Goal: Check status: Check status

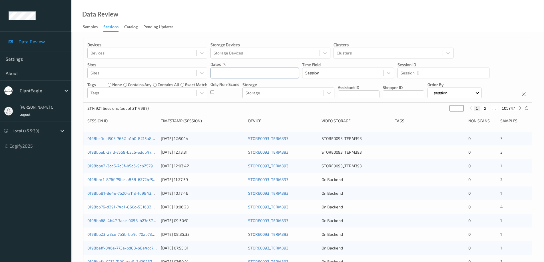
click at [230, 73] on input "text" at bounding box center [254, 73] width 88 height 11
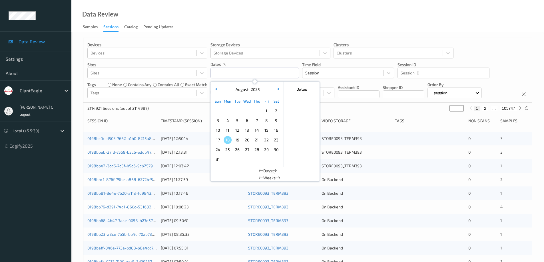
click at [42, 130] on div at bounding box center [34, 131] width 42 height 7
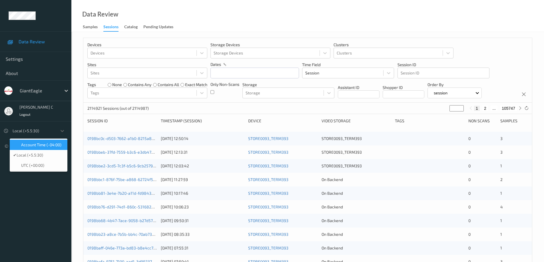
click at [41, 146] on span "Account Time (-04:00)" at bounding box center [41, 145] width 40 height 6
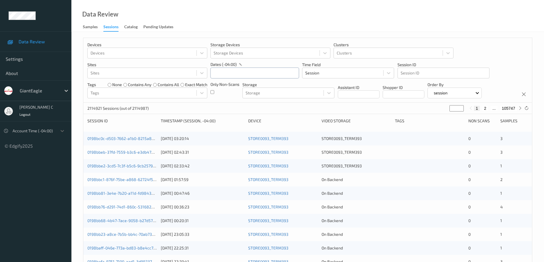
click at [226, 72] on input "text" at bounding box center [254, 73] width 88 height 11
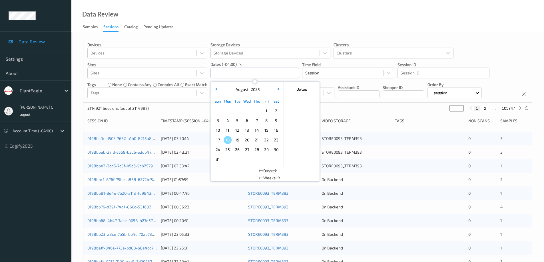
click at [218, 122] on span "3" at bounding box center [218, 121] width 8 height 8
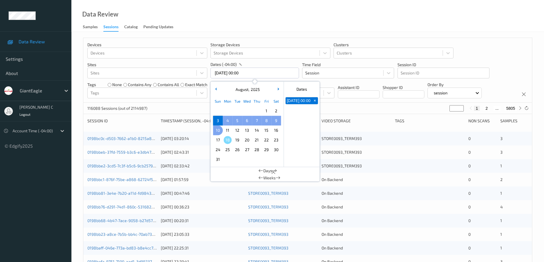
click at [218, 130] on span "10" at bounding box center [218, 130] width 8 height 8
type input "03/08/2025 00:00 -> 10/08/2025 23:59"
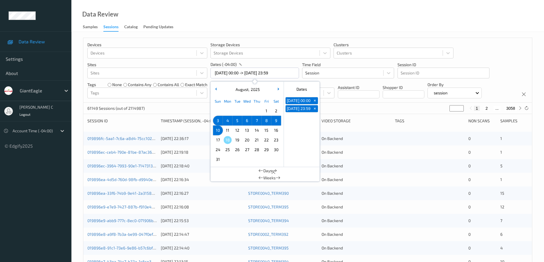
click at [297, 14] on div "Data Review Samples Sessions Catalog Pending Updates" at bounding box center [307, 16] width 472 height 32
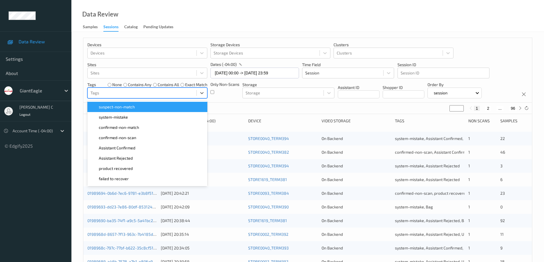
click at [176, 96] on div at bounding box center [141, 93] width 103 height 7
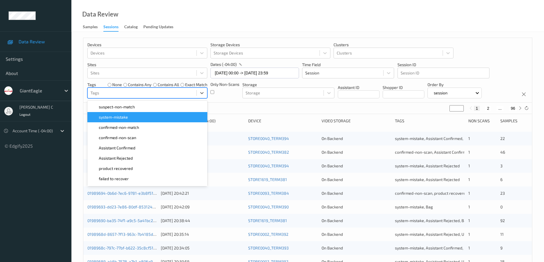
click at [133, 116] on div "system-mistake" at bounding box center [147, 117] width 113 height 6
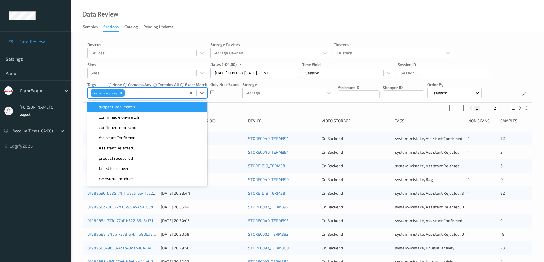
click at [222, 95] on div "Only Non-Scans" at bounding box center [224, 90] width 29 height 17
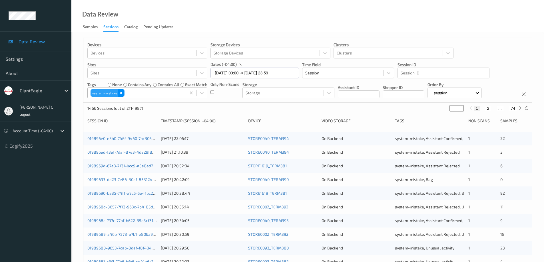
click at [122, 94] on icon "Remove system-mistake" at bounding box center [121, 93] width 2 height 2
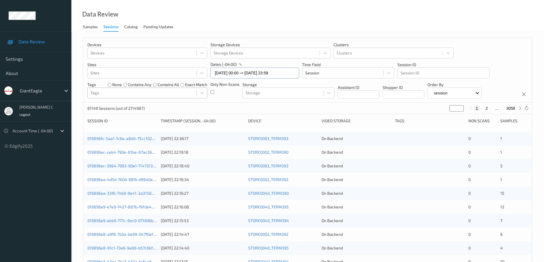
click at [285, 74] on input "03/08/2025 00:00 -> 10/08/2025 23:59" at bounding box center [254, 73] width 88 height 11
click at [402, 17] on div "Data Review Samples Sessions Catalog Pending Updates" at bounding box center [307, 16] width 472 height 32
